Goal: Entertainment & Leisure: Consume media (video, audio)

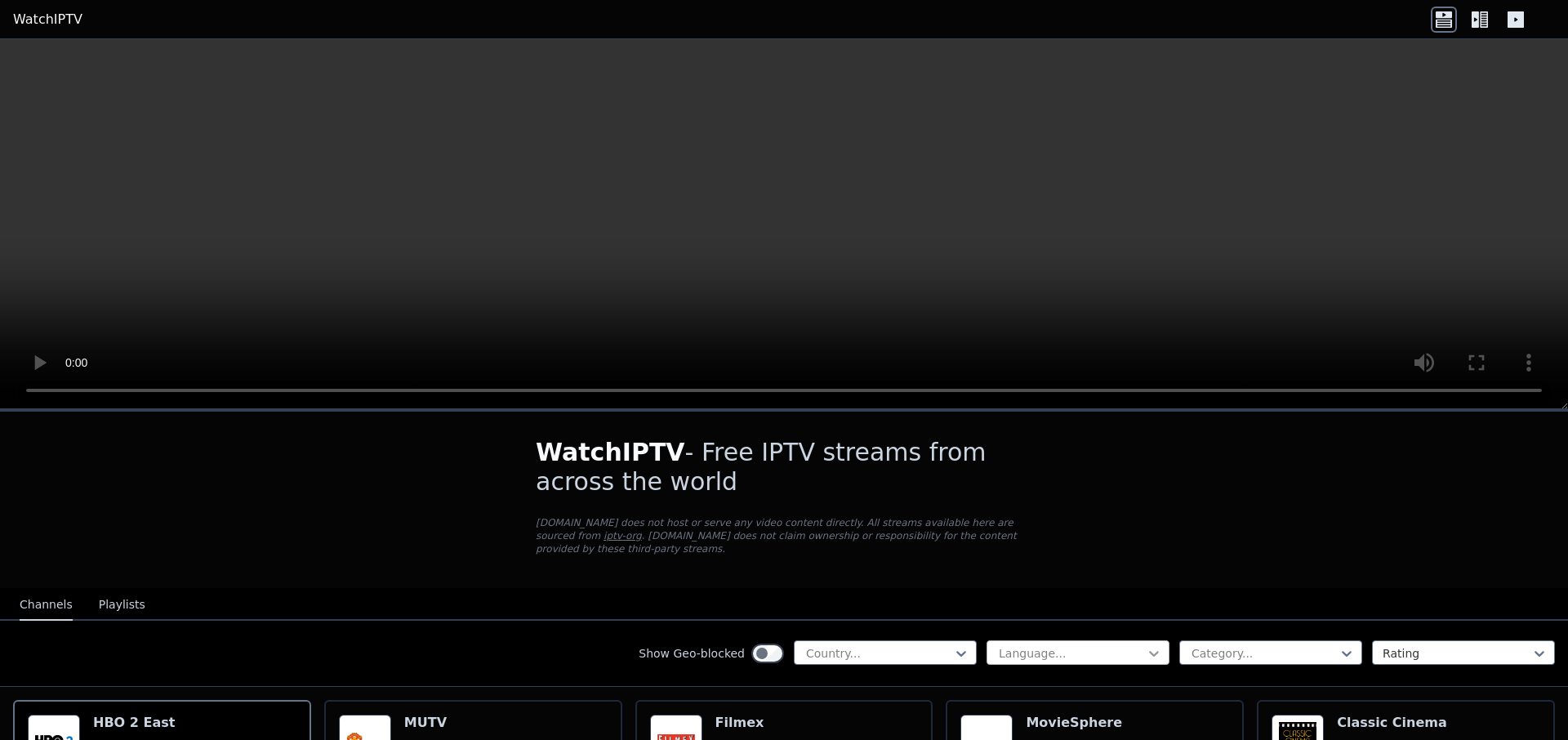
click at [1149, 651] on icon at bounding box center [1154, 654] width 10 height 5
click at [1147, 646] on icon at bounding box center [1154, 654] width 16 height 16
drag, startPoint x: 1159, startPoint y: 705, endPoint x: 1159, endPoint y: 720, distance: 15.0
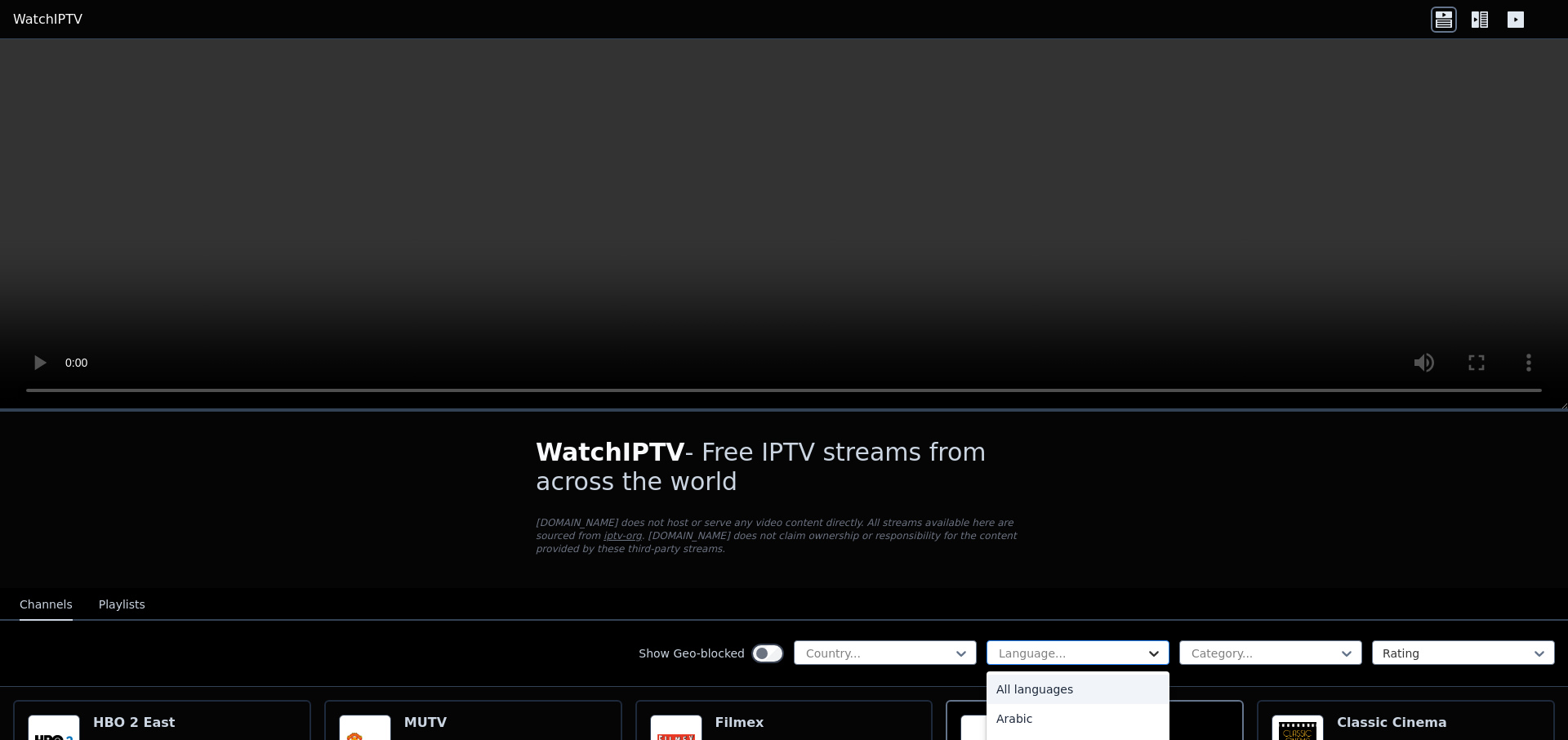
click at [1146, 646] on icon at bounding box center [1154, 654] width 16 height 16
click at [1027, 711] on div "French" at bounding box center [1078, 725] width 183 height 29
